Goal: Obtain resource: Obtain resource

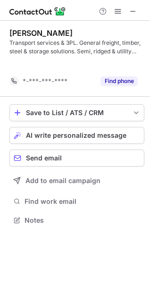
scroll to position [199, 150]
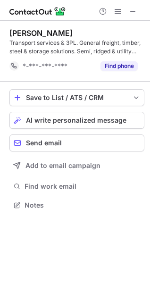
click at [27, 197] on div "Save to List / ATS / CRM List Select Lever Connect Greenhouse Connect Salesforc…" at bounding box center [76, 151] width 135 height 138
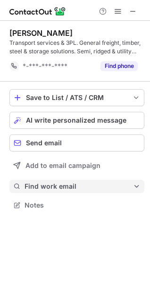
click at [34, 181] on button "Find work email" at bounding box center [76, 186] width 135 height 13
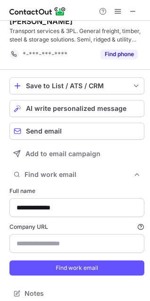
scroll to position [18, 0]
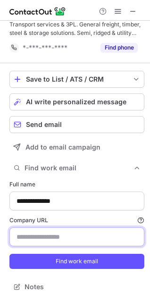
click at [38, 238] on input "Company URL Finding work email will consume 1 credit if a match is found." at bounding box center [76, 237] width 135 height 19
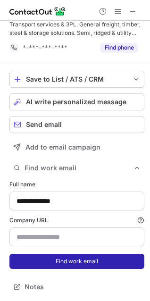
click at [39, 262] on button "Find work email" at bounding box center [76, 261] width 135 height 15
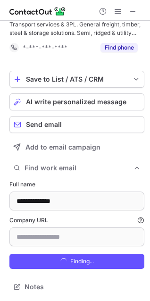
click at [29, 238] on input "Company URL Finding work email will consume 1 credit if a match is found." at bounding box center [76, 237] width 135 height 19
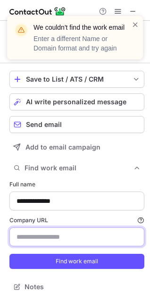
click at [35, 241] on input "Company URL Finding work email will consume 1 credit if a match is found." at bounding box center [76, 237] width 135 height 19
paste input "**********"
type input "**********"
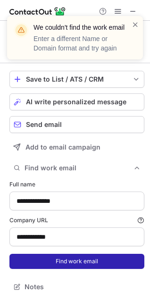
click at [49, 258] on form "**********" at bounding box center [76, 225] width 135 height 100
click at [49, 260] on button "Find work email" at bounding box center [76, 261] width 135 height 15
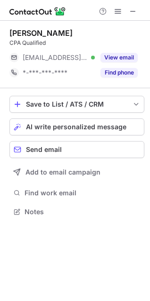
scroll to position [206, 150]
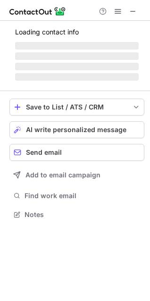
scroll to position [221, 150]
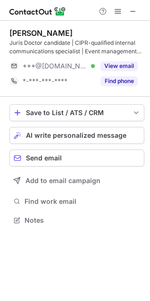
scroll to position [214, 150]
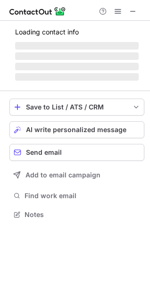
scroll to position [229, 150]
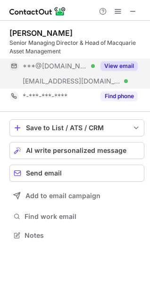
click at [128, 68] on button "View email" at bounding box center [119, 65] width 37 height 9
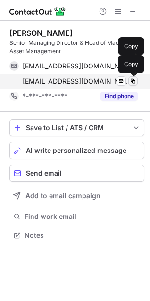
click at [134, 78] on span at bounding box center [133, 81] width 8 height 8
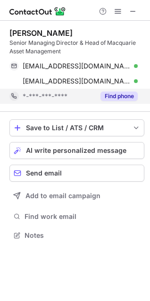
click at [116, 91] on div "Find phone" at bounding box center [116, 96] width 43 height 15
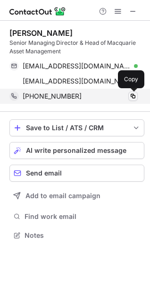
click at [133, 95] on span at bounding box center [133, 97] width 8 height 8
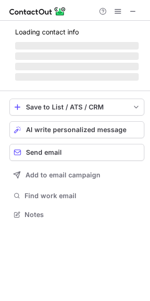
scroll to position [206, 150]
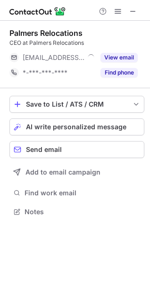
scroll to position [206, 150]
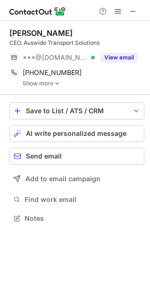
scroll to position [212, 150]
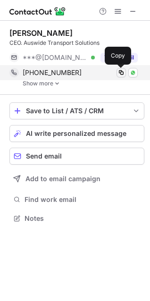
click at [121, 73] on span at bounding box center [122, 73] width 8 height 8
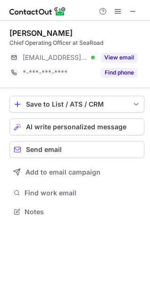
scroll to position [206, 150]
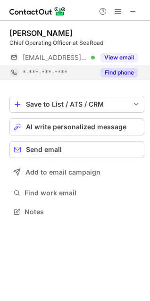
click at [112, 70] on button "Find phone" at bounding box center [119, 72] width 37 height 9
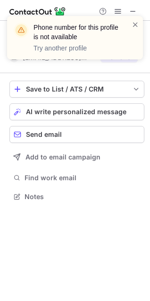
scroll to position [190, 150]
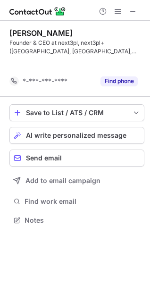
scroll to position [199, 150]
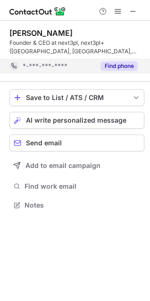
click at [124, 68] on button "Find phone" at bounding box center [119, 65] width 37 height 9
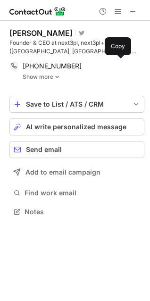
scroll to position [206, 150]
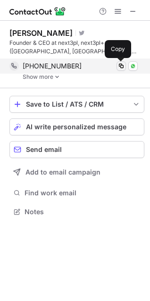
click at [122, 66] on span at bounding box center [122, 66] width 8 height 8
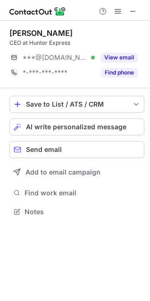
scroll to position [206, 150]
click at [130, 9] on span at bounding box center [133, 12] width 8 height 8
